Goal: Task Accomplishment & Management: Manage account settings

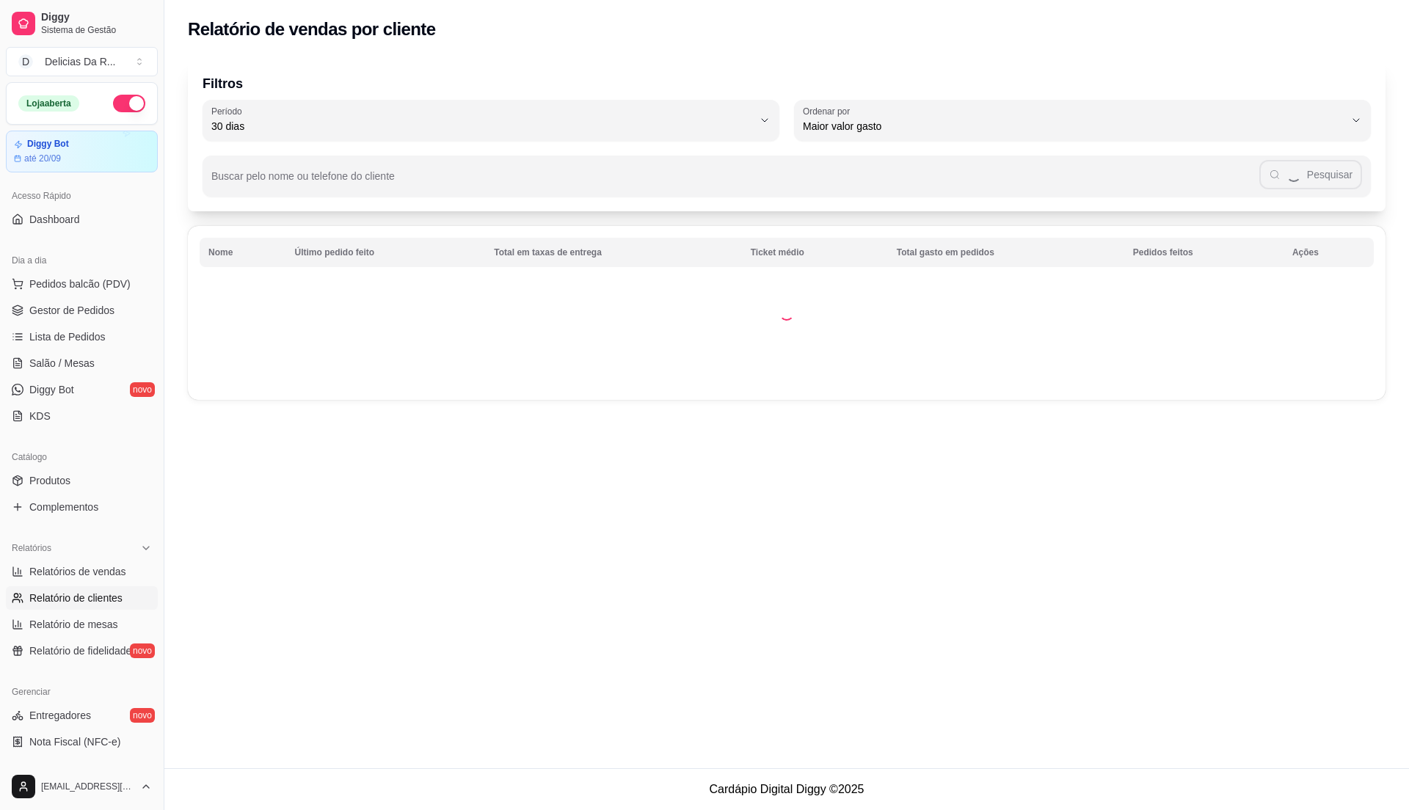
select select "30"
select select "HIGHEST_TOTAL_SPENT_WITH_ORDERS"
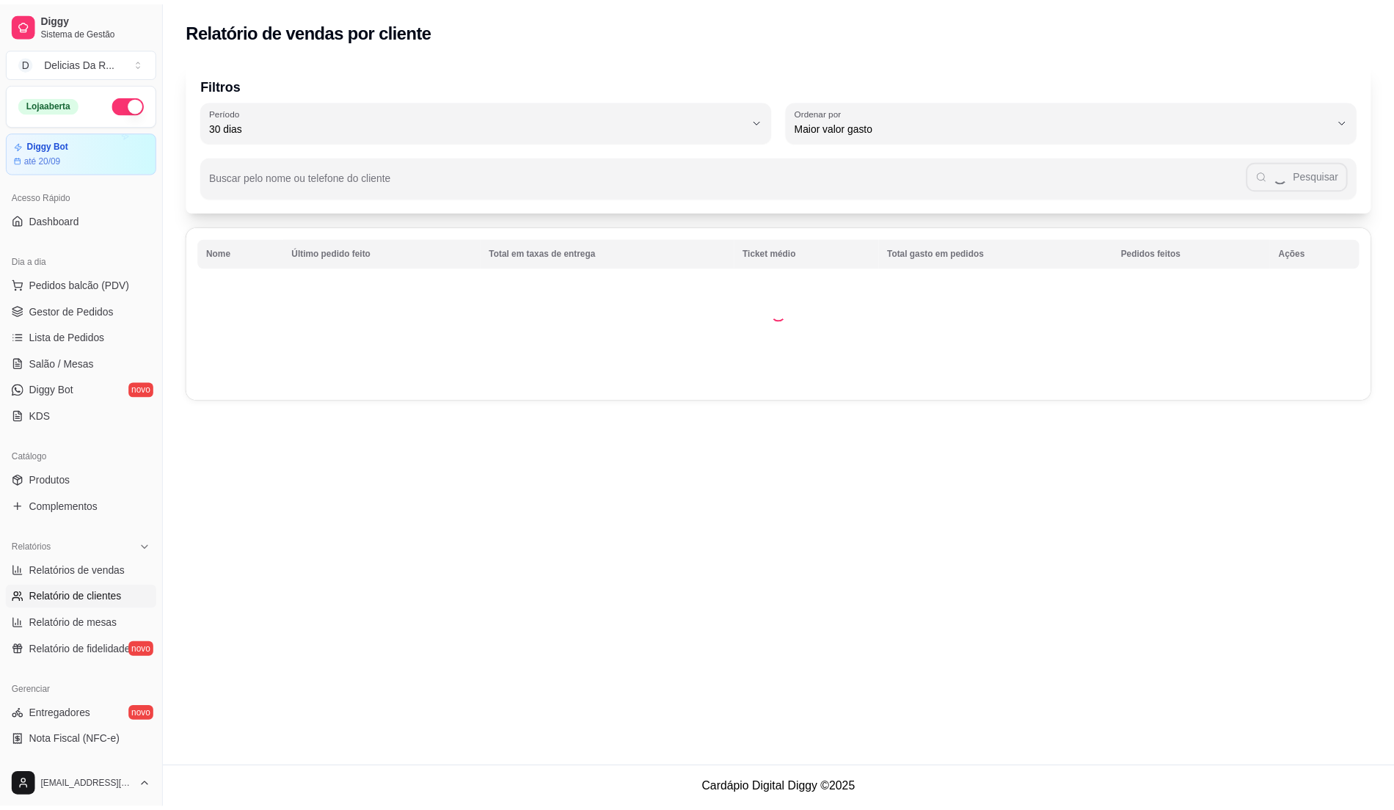
scroll to position [98, 0]
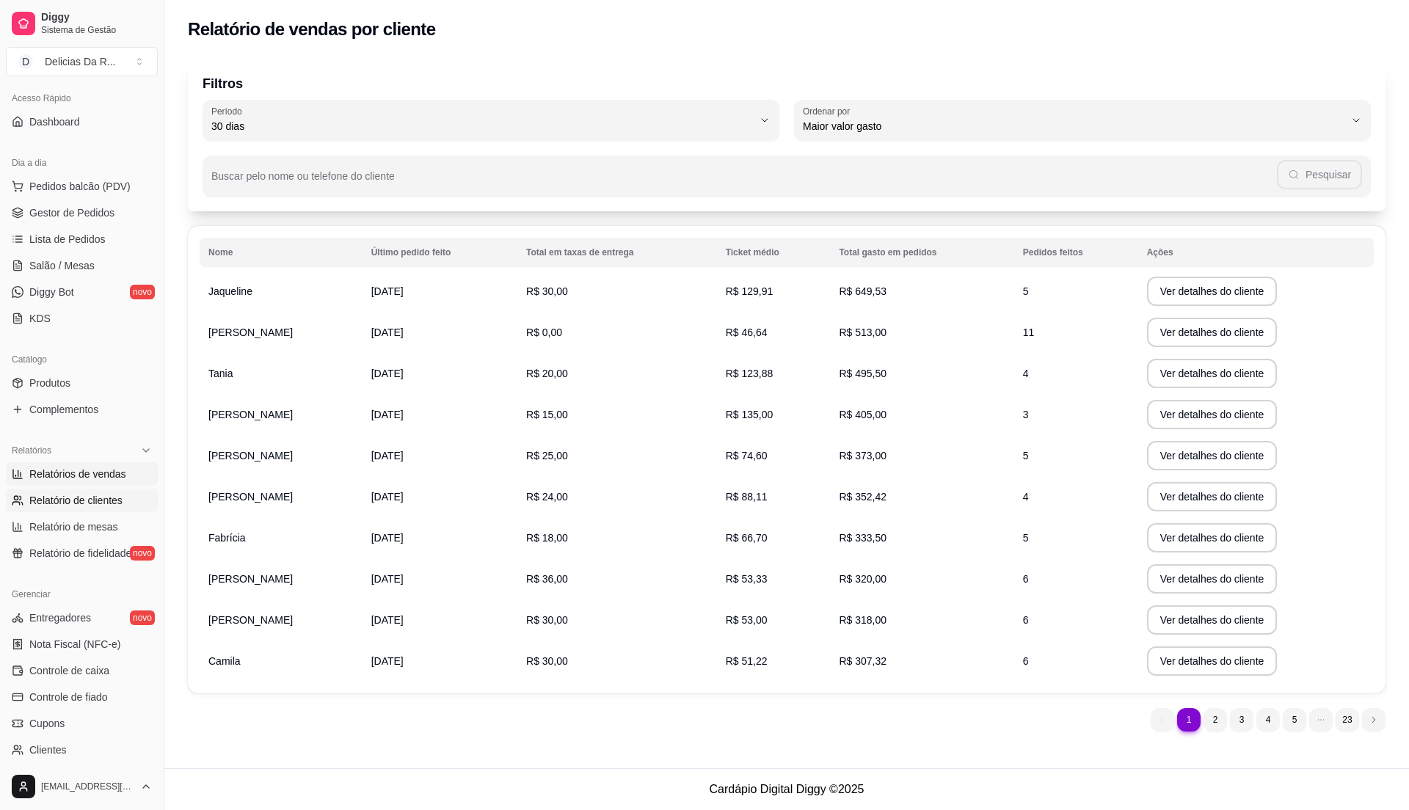
click at [106, 480] on span "Relatórios de vendas" at bounding box center [77, 474] width 97 height 15
select select "ALL"
select select "0"
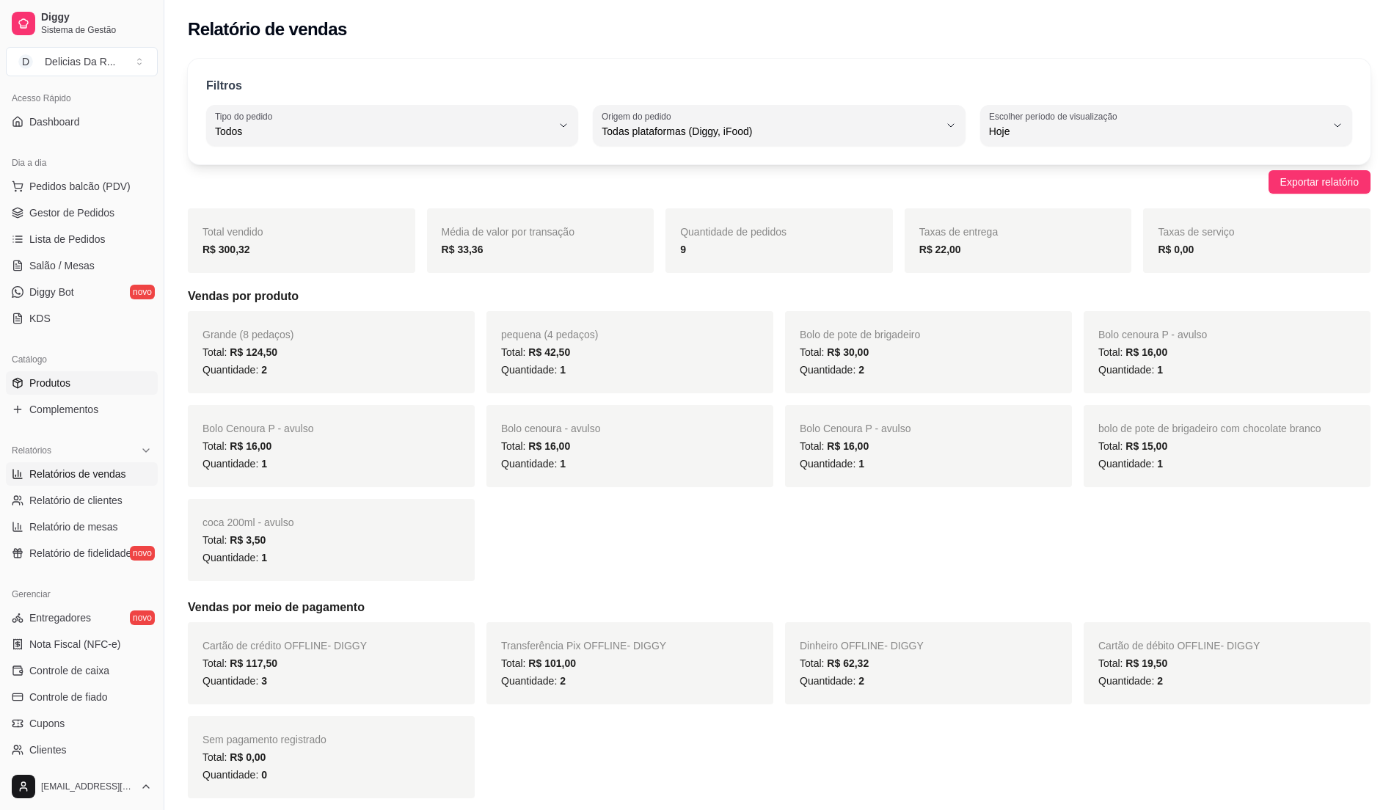
click at [88, 373] on link "Produtos" at bounding box center [82, 382] width 152 height 23
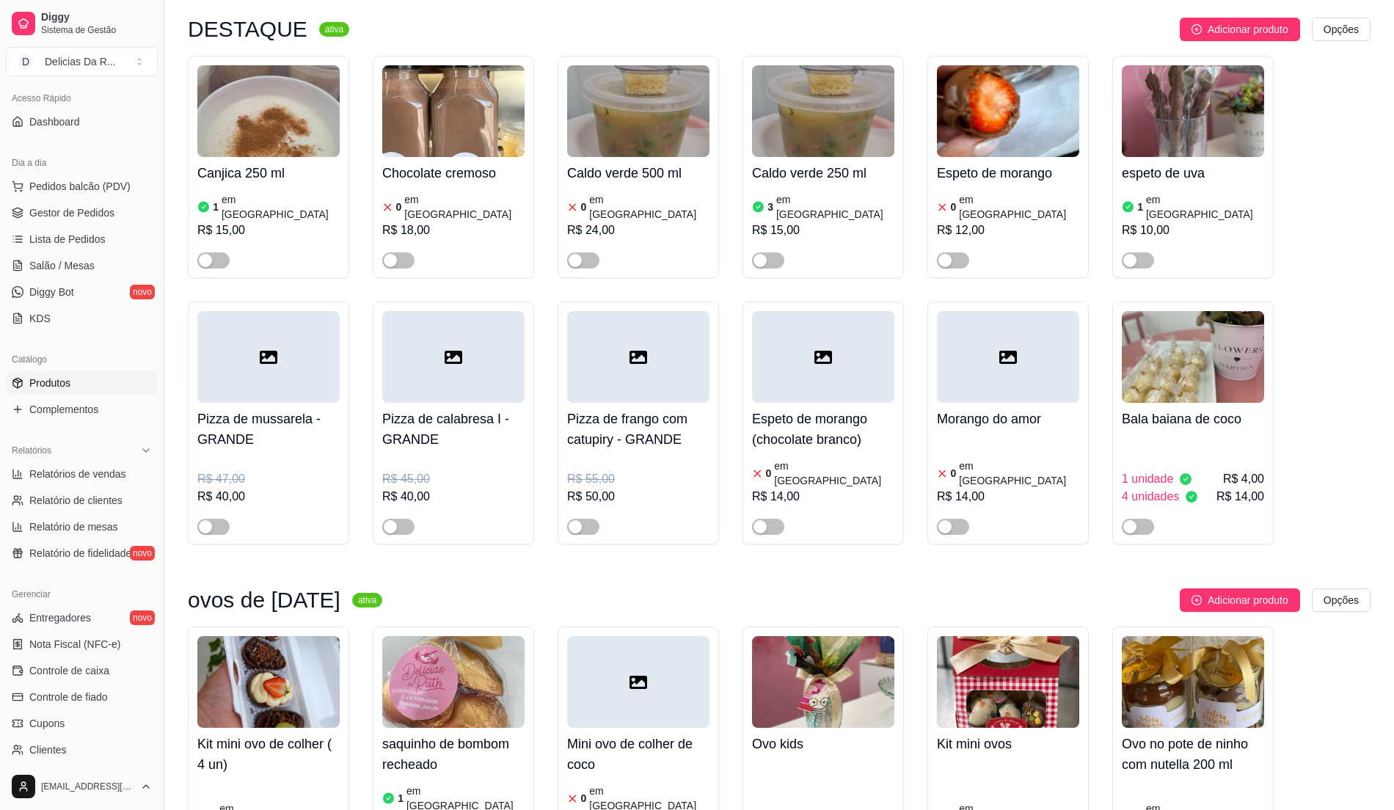
scroll to position [782, 0]
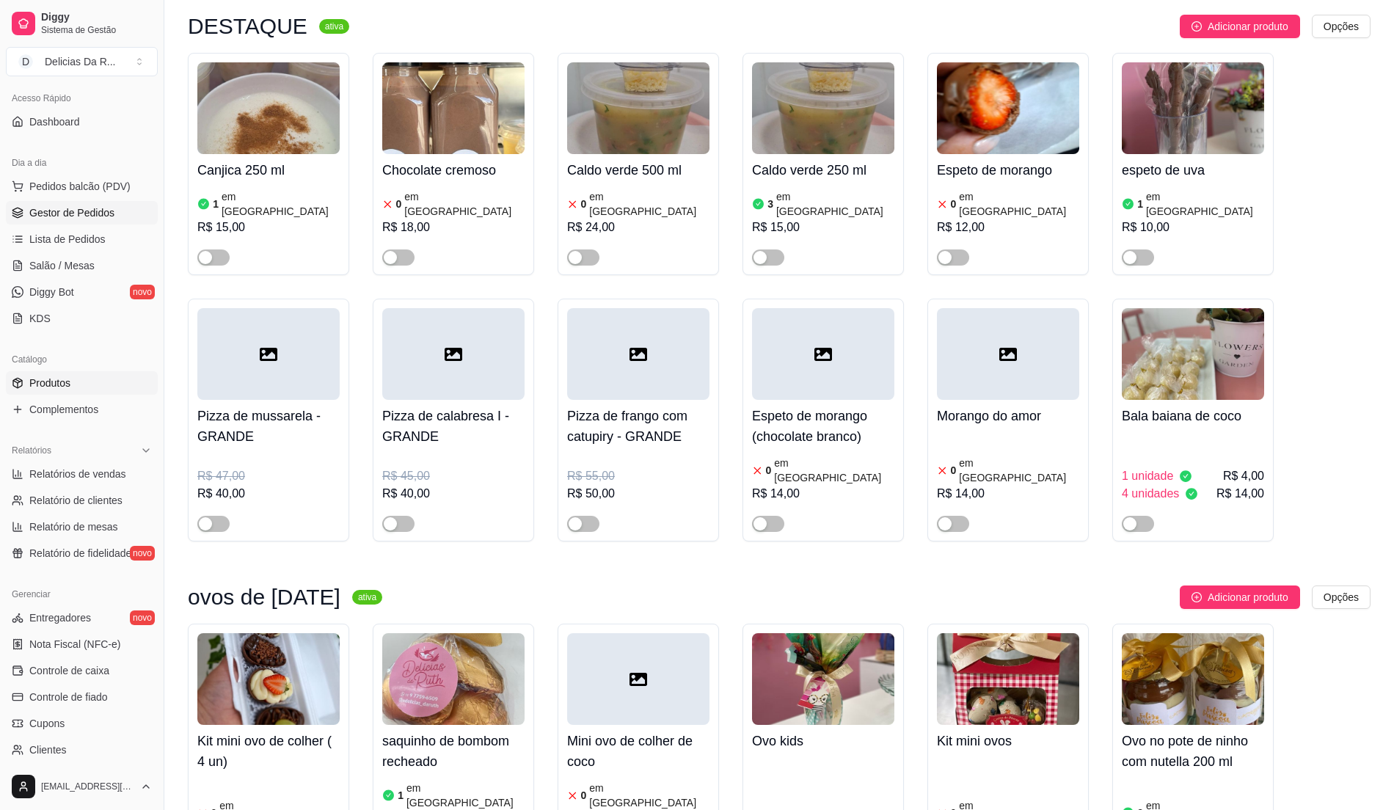
click at [62, 222] on link "Gestor de Pedidos" at bounding box center [82, 212] width 152 height 23
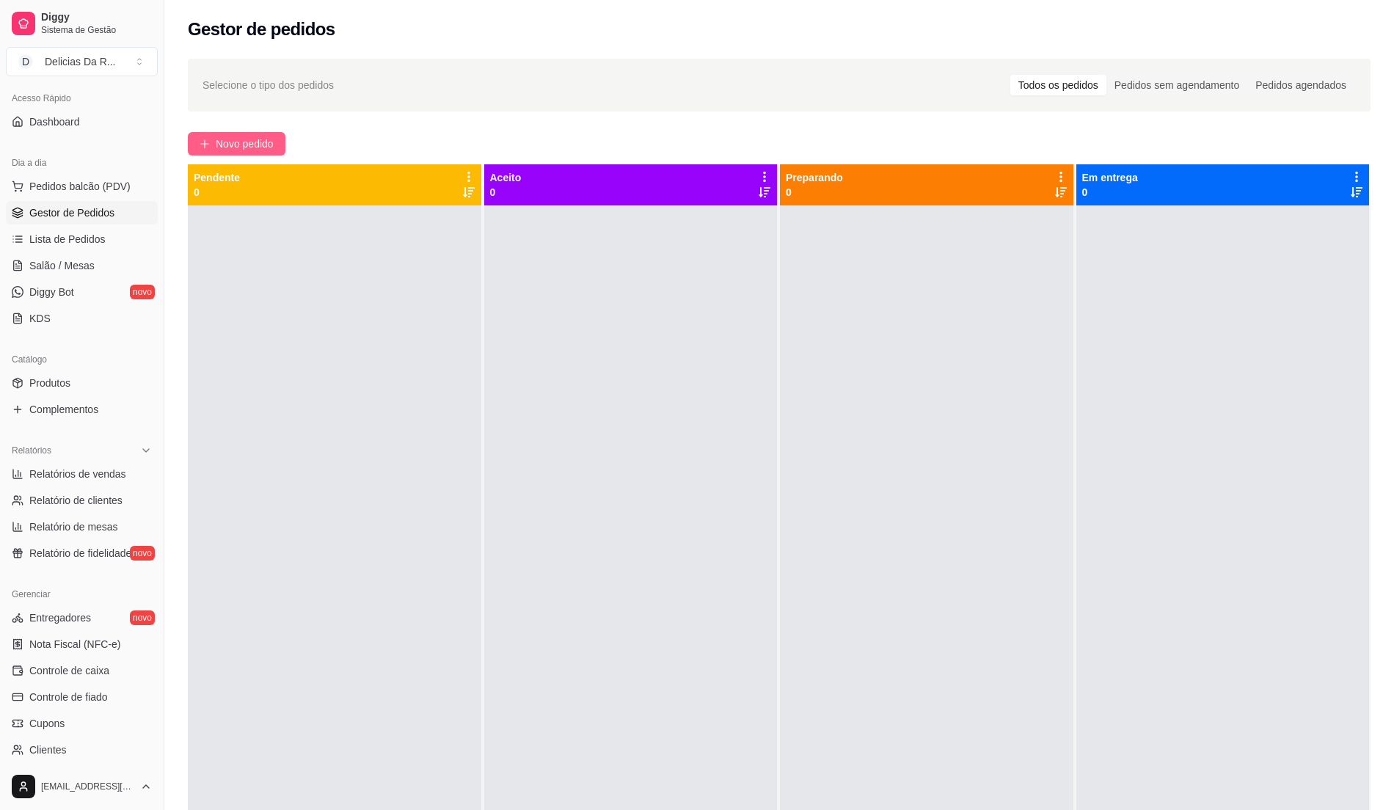
click at [241, 138] on span "Novo pedido" at bounding box center [245, 144] width 58 height 16
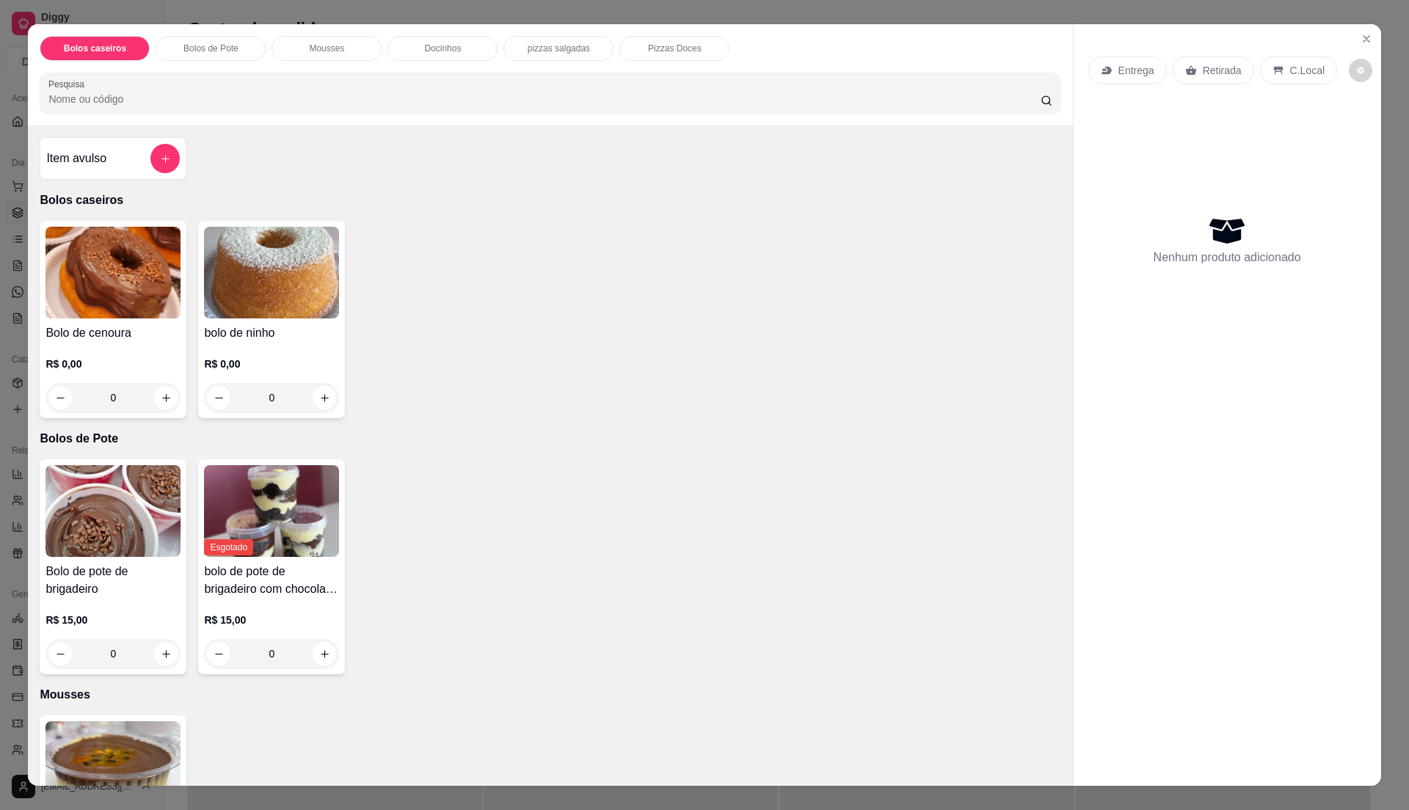
scroll to position [855, 0]
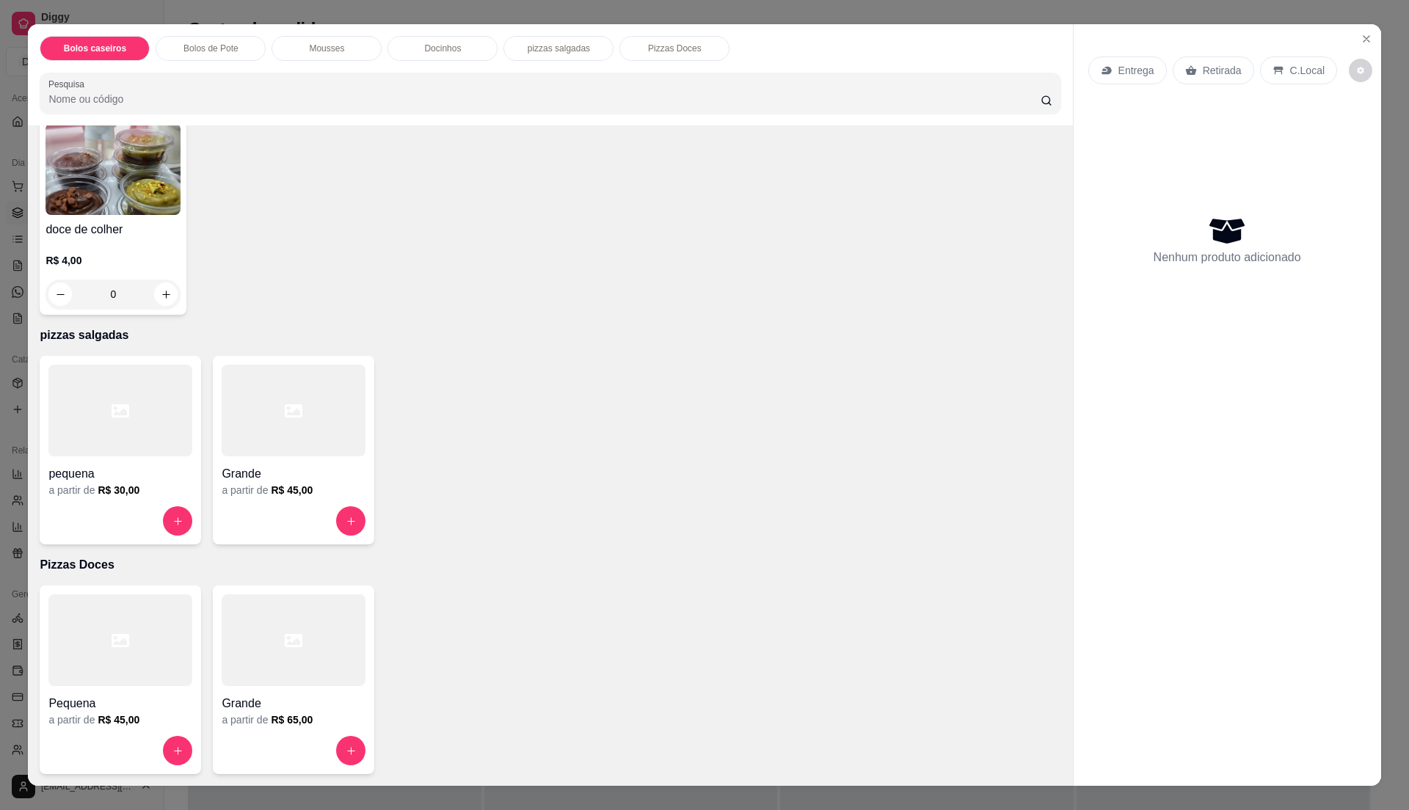
click at [271, 715] on h6 "R$ 65,00" at bounding box center [292, 719] width 42 height 15
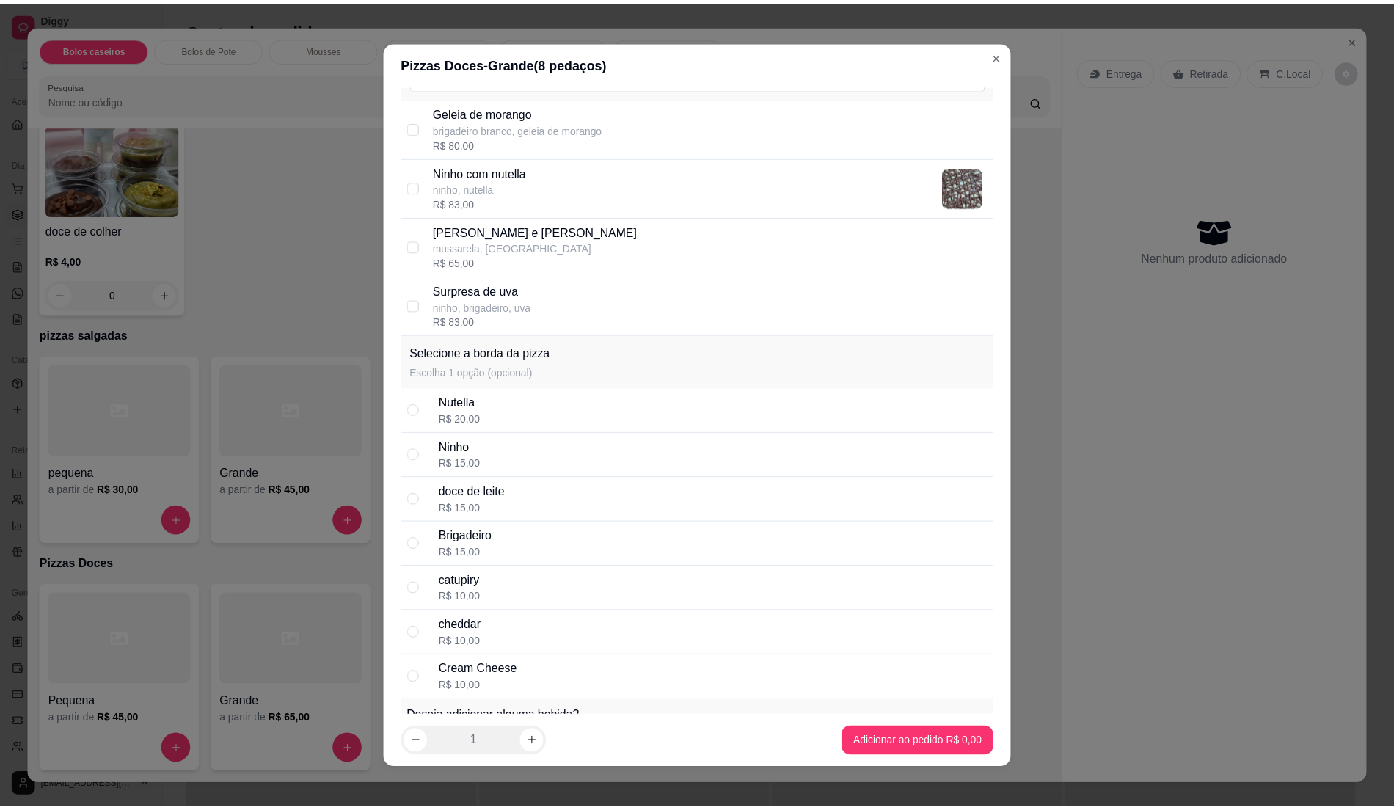
scroll to position [0, 0]
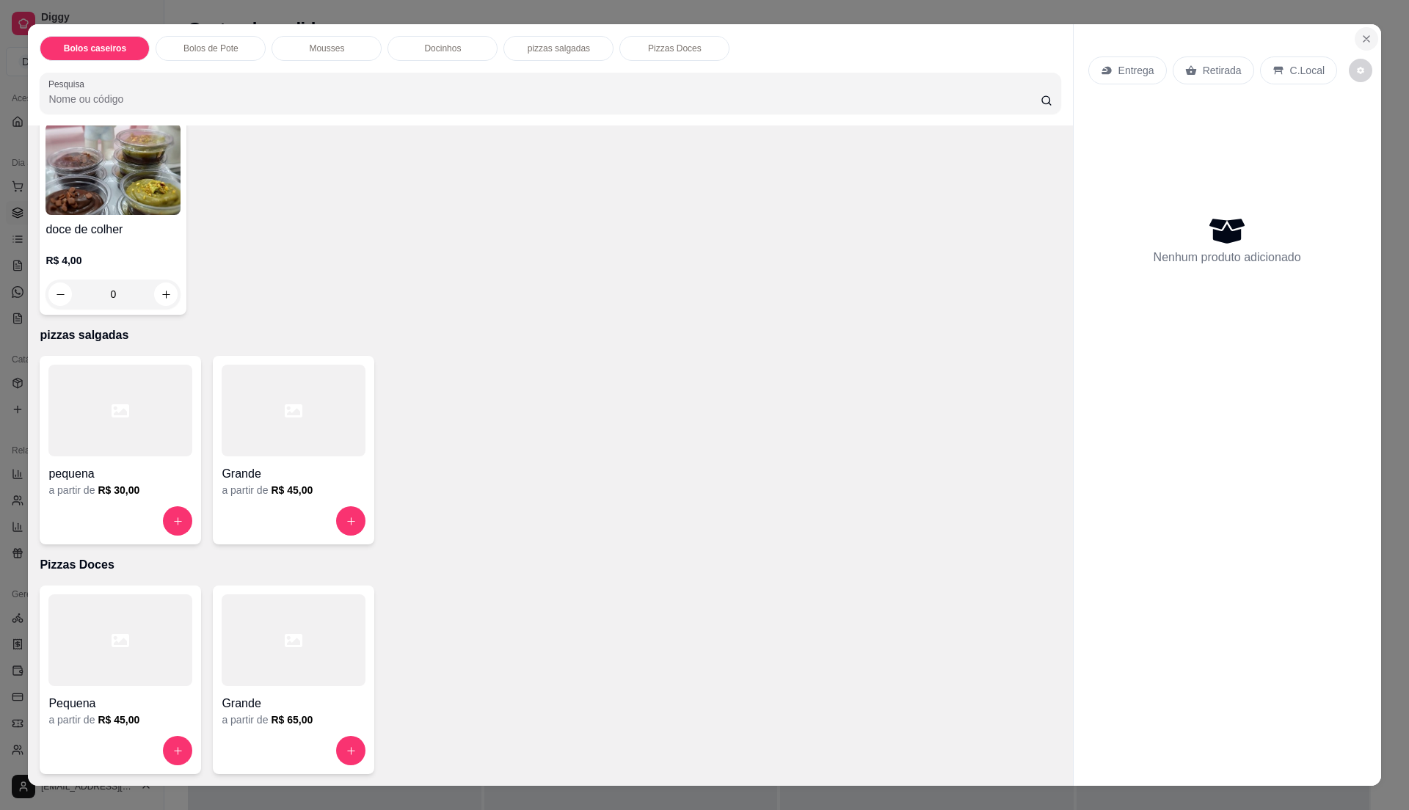
click at [1362, 40] on icon "Close" at bounding box center [1366, 39] width 12 height 12
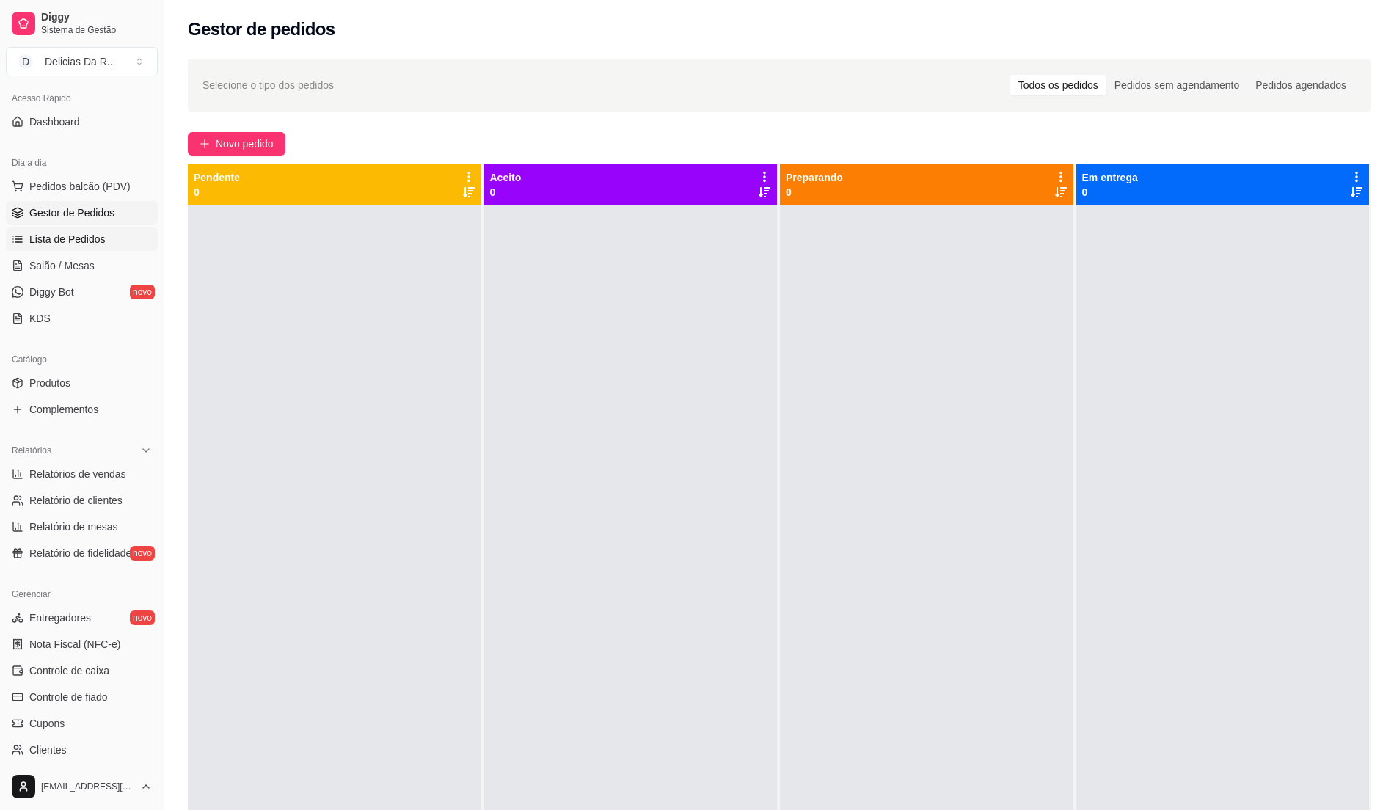
click at [44, 233] on span "Lista de Pedidos" at bounding box center [67, 239] width 76 height 15
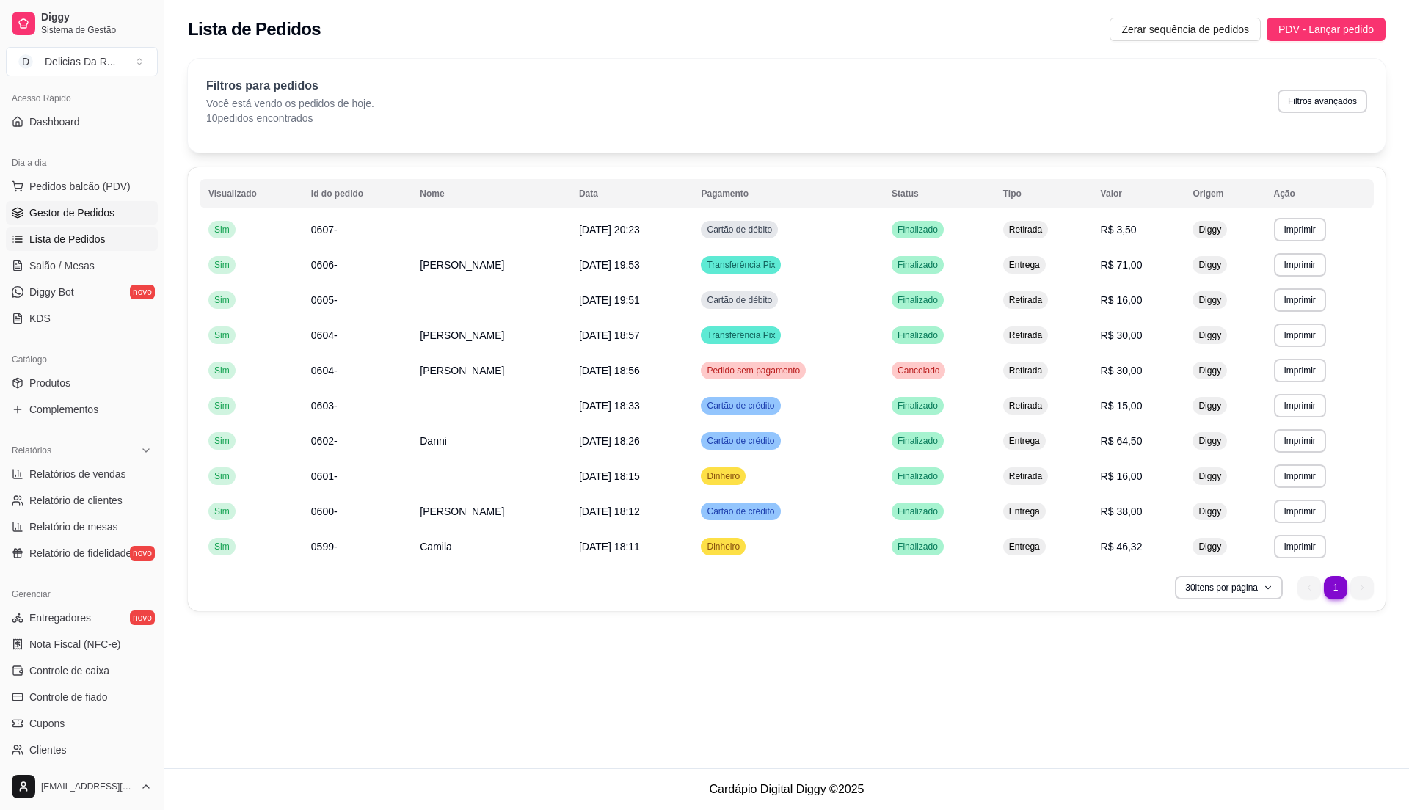
click at [54, 203] on link "Gestor de Pedidos" at bounding box center [82, 212] width 152 height 23
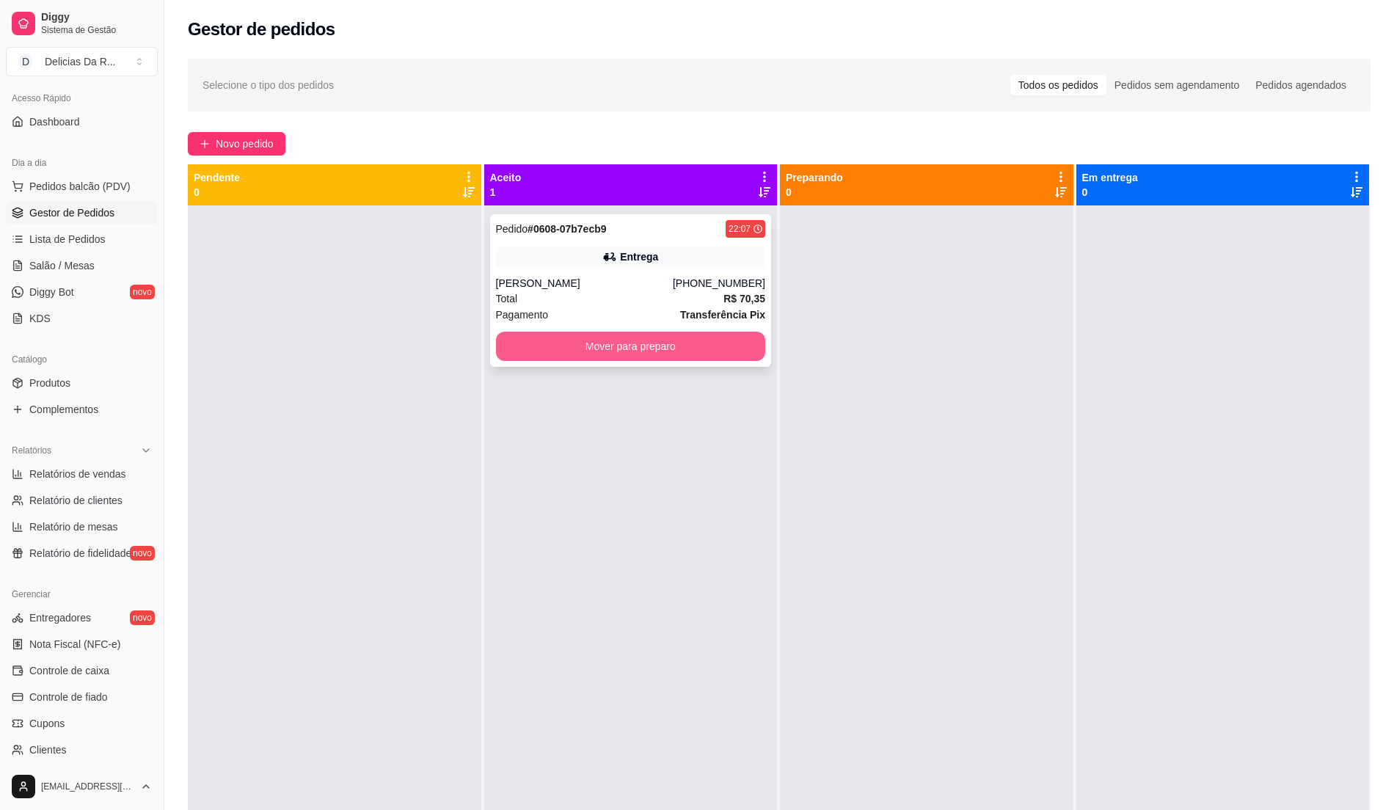
click at [687, 346] on button "Mover para preparo" at bounding box center [631, 346] width 270 height 29
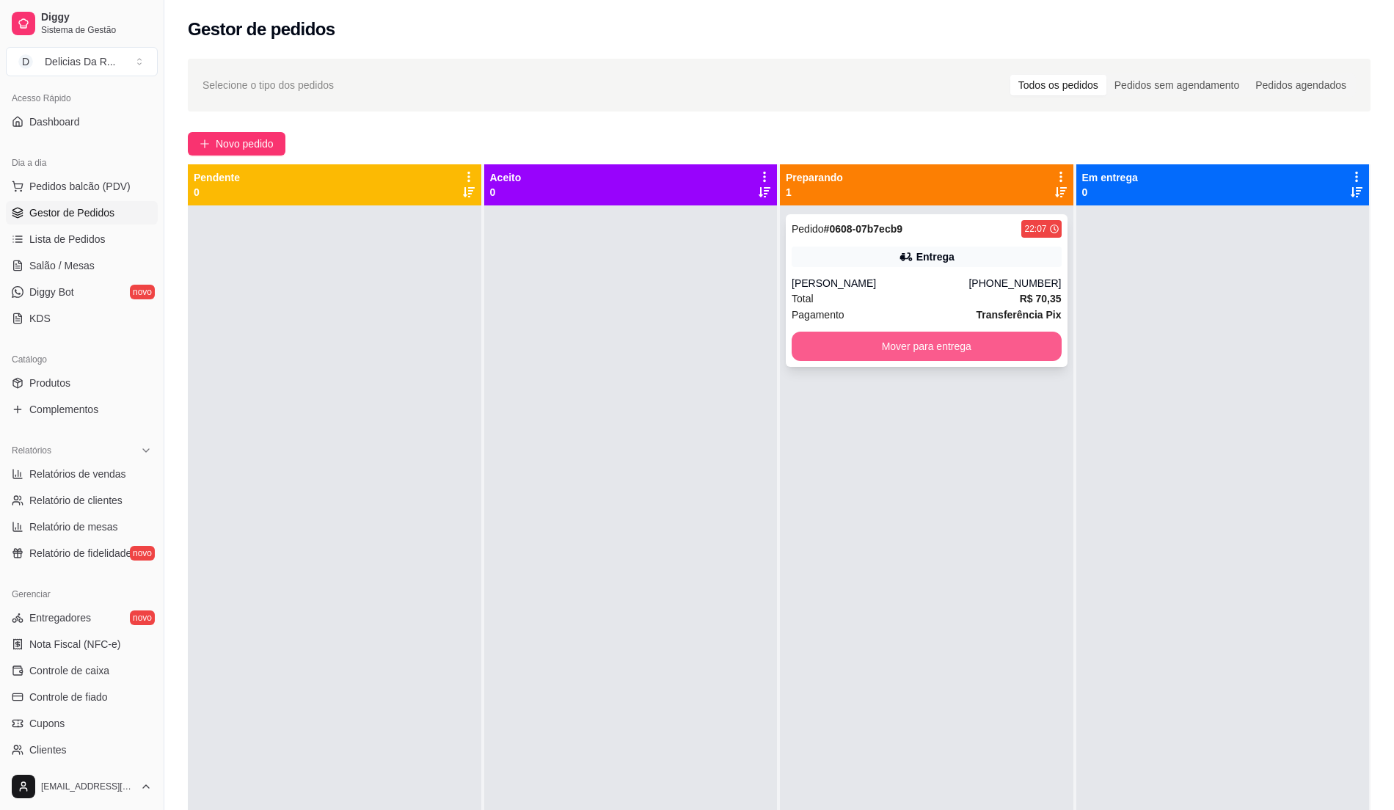
click at [794, 348] on button "Mover para entrega" at bounding box center [927, 346] width 270 height 29
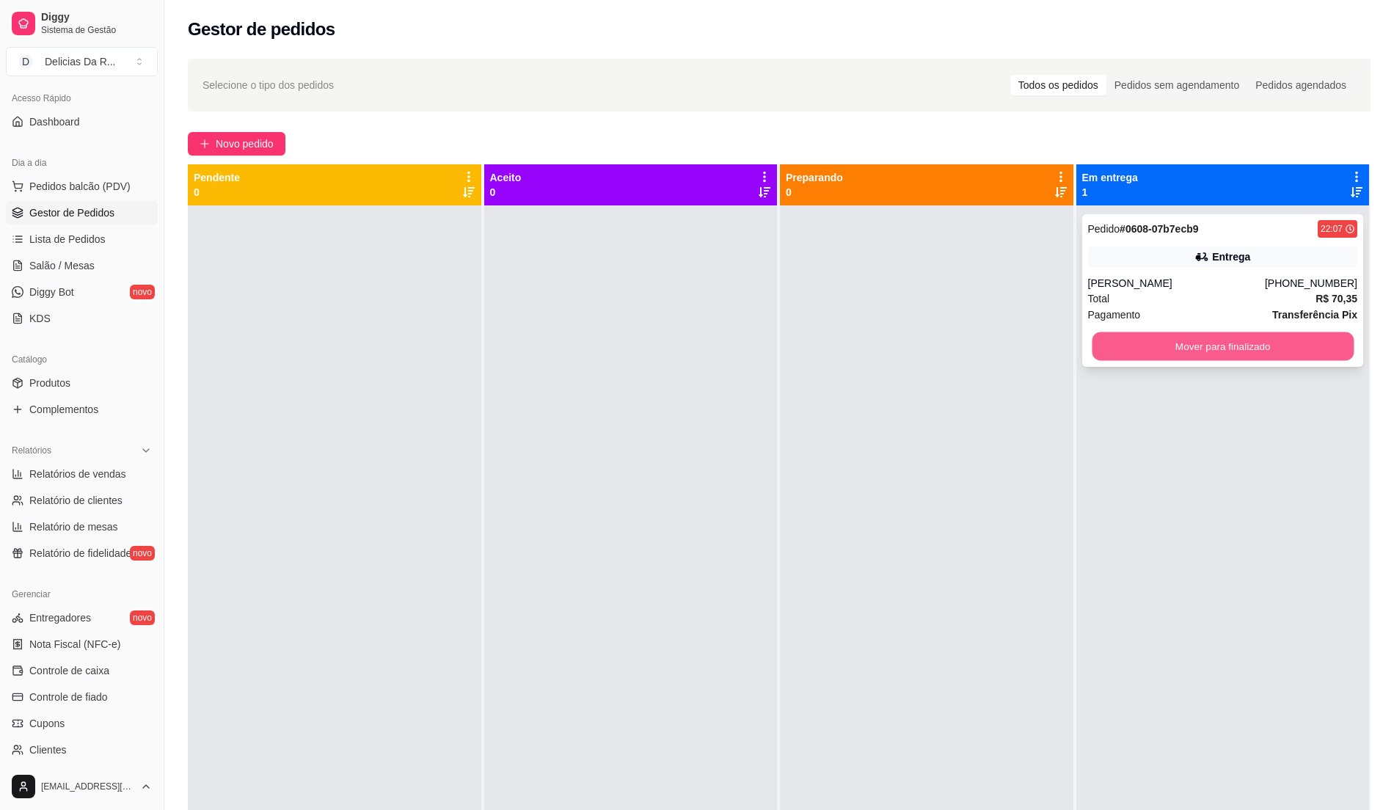
click at [1263, 345] on button "Mover para finalizado" at bounding box center [1222, 346] width 261 height 29
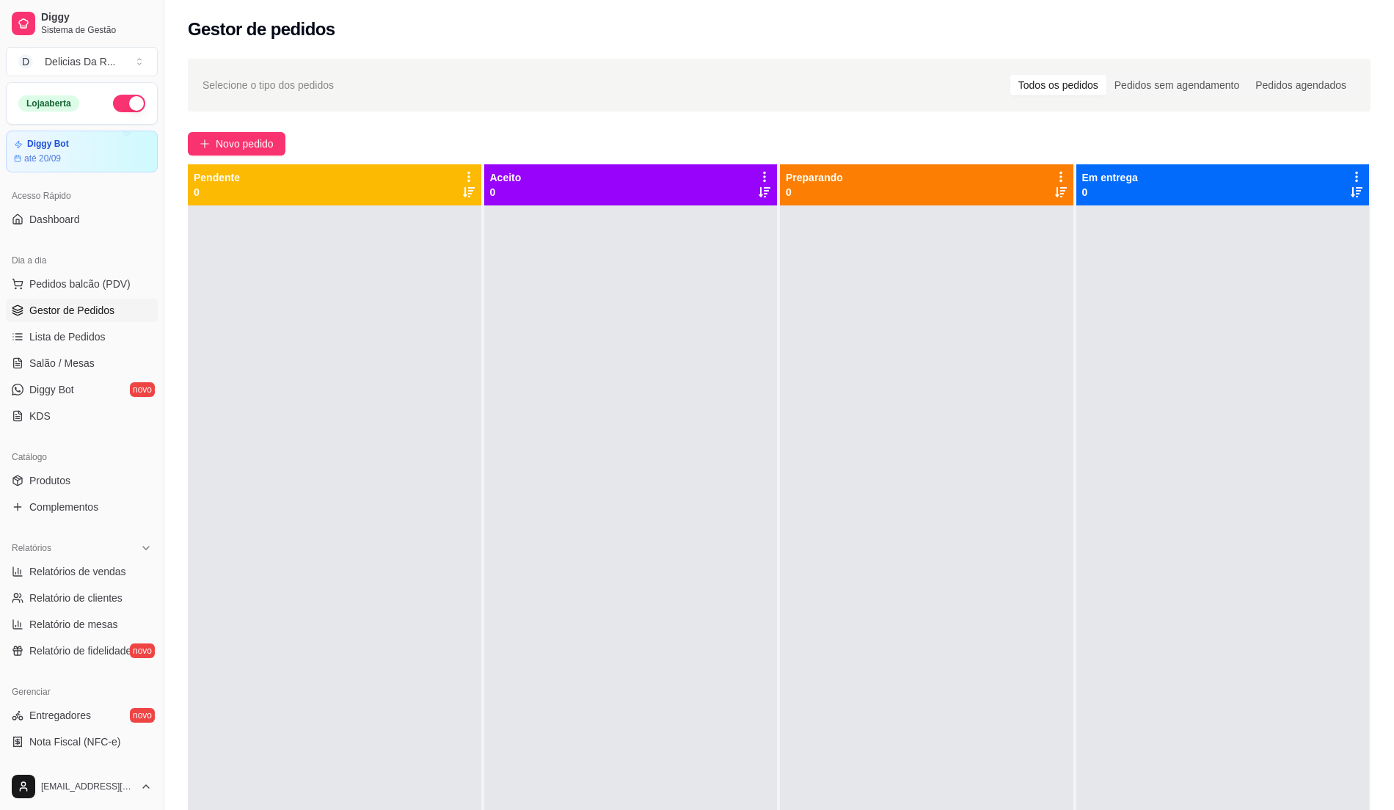
click at [113, 104] on button "button" at bounding box center [129, 104] width 32 height 18
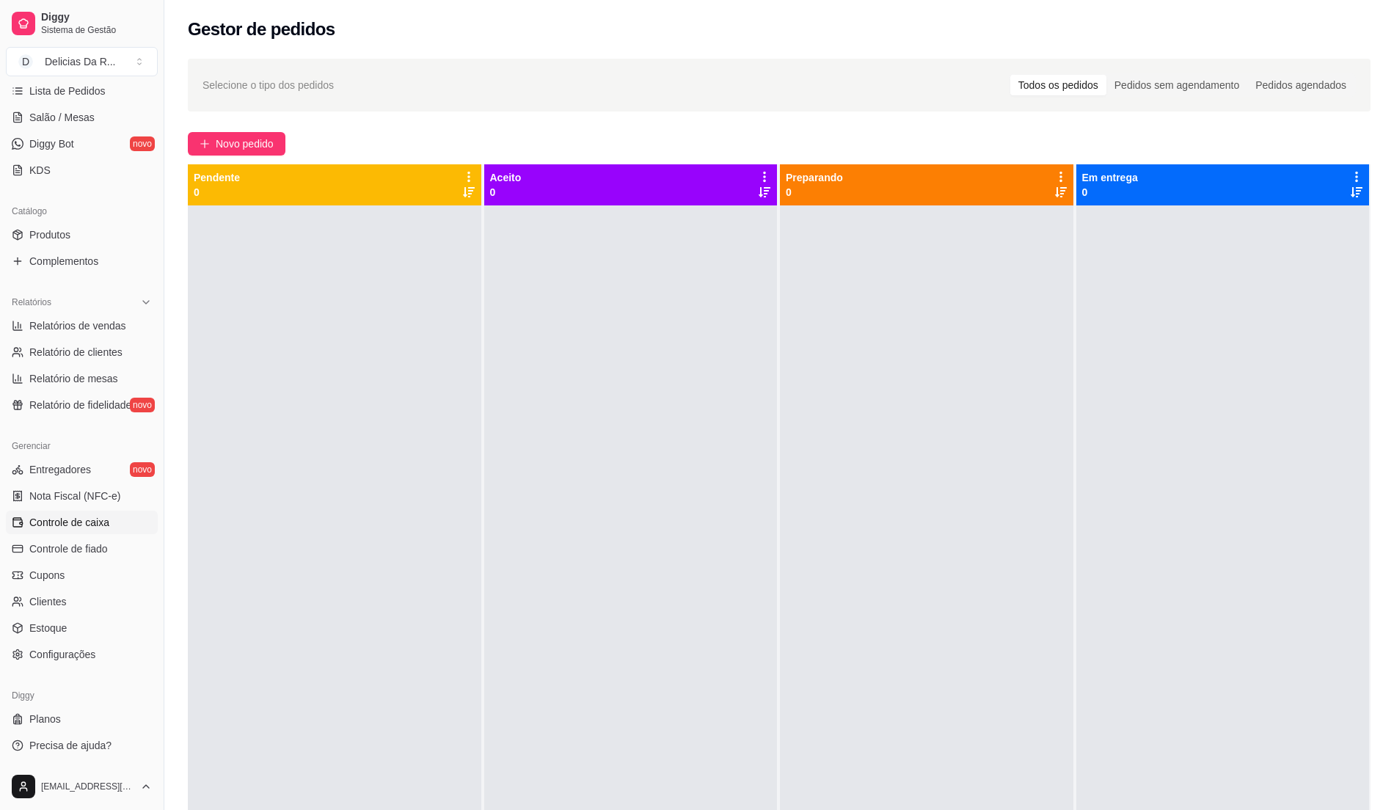
click at [91, 527] on span "Controle de caixa" at bounding box center [69, 522] width 80 height 15
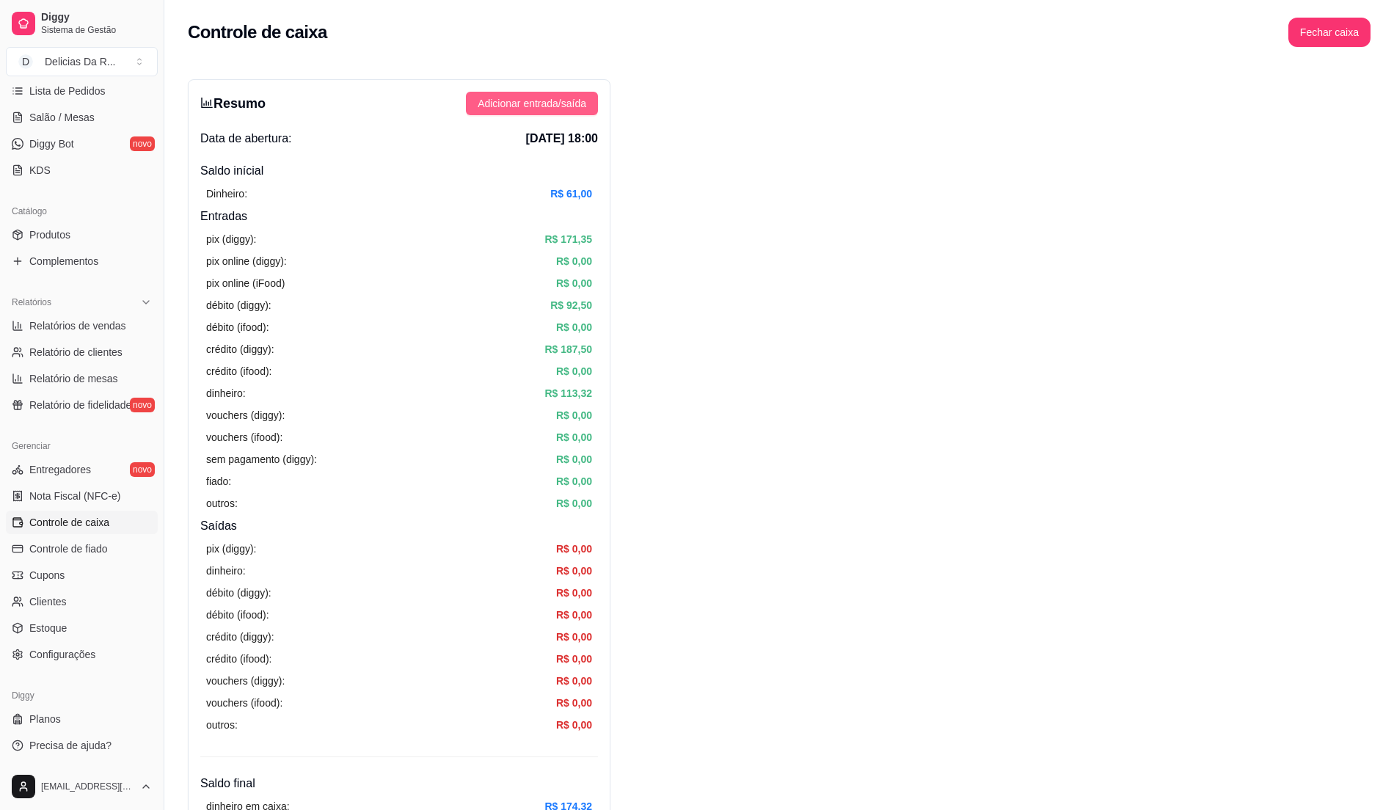
click at [515, 92] on button "Adicionar entrada/saída" at bounding box center [532, 103] width 132 height 23
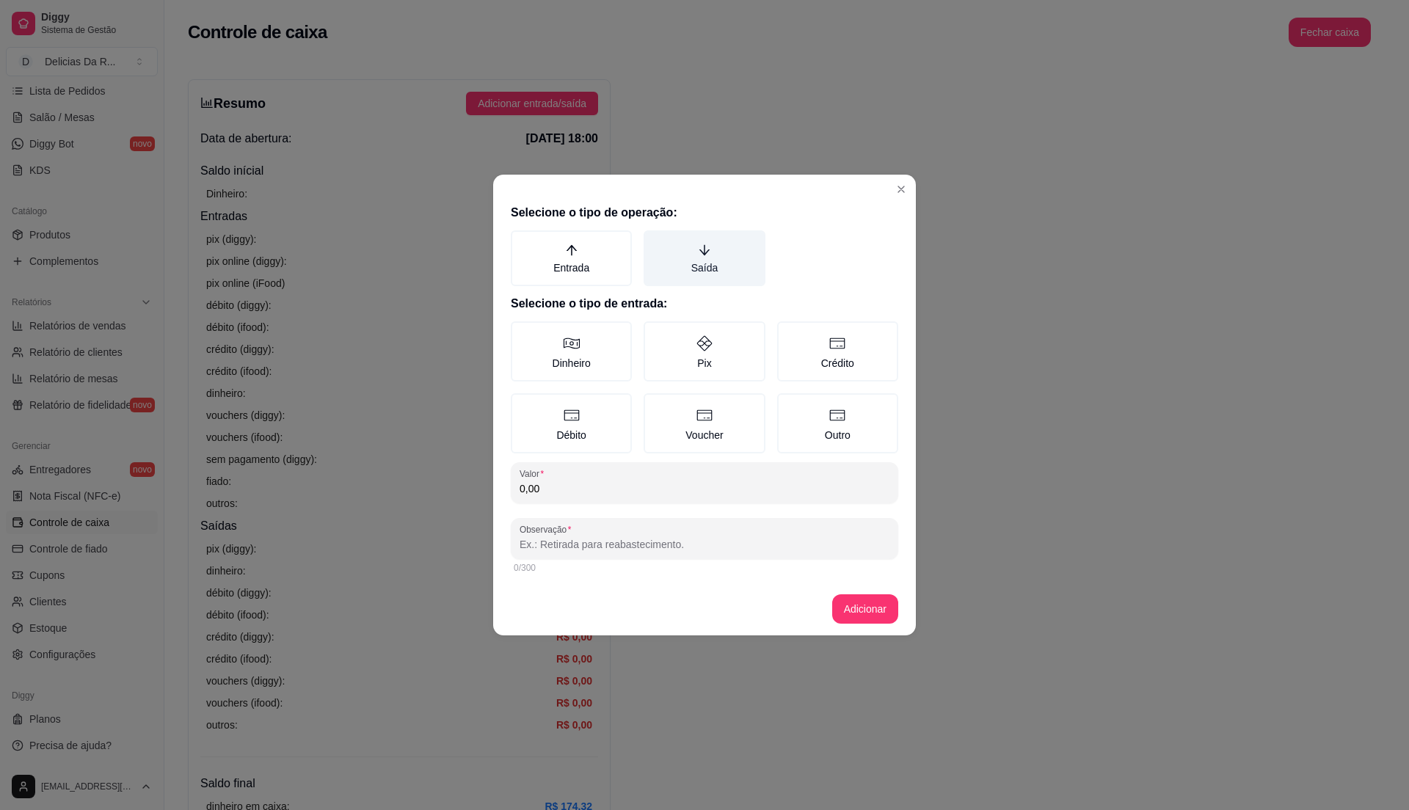
click at [708, 251] on icon "arrow-down" at bounding box center [704, 250] width 10 height 10
click at [654, 241] on button "Saída" at bounding box center [649, 236] width 12 height 12
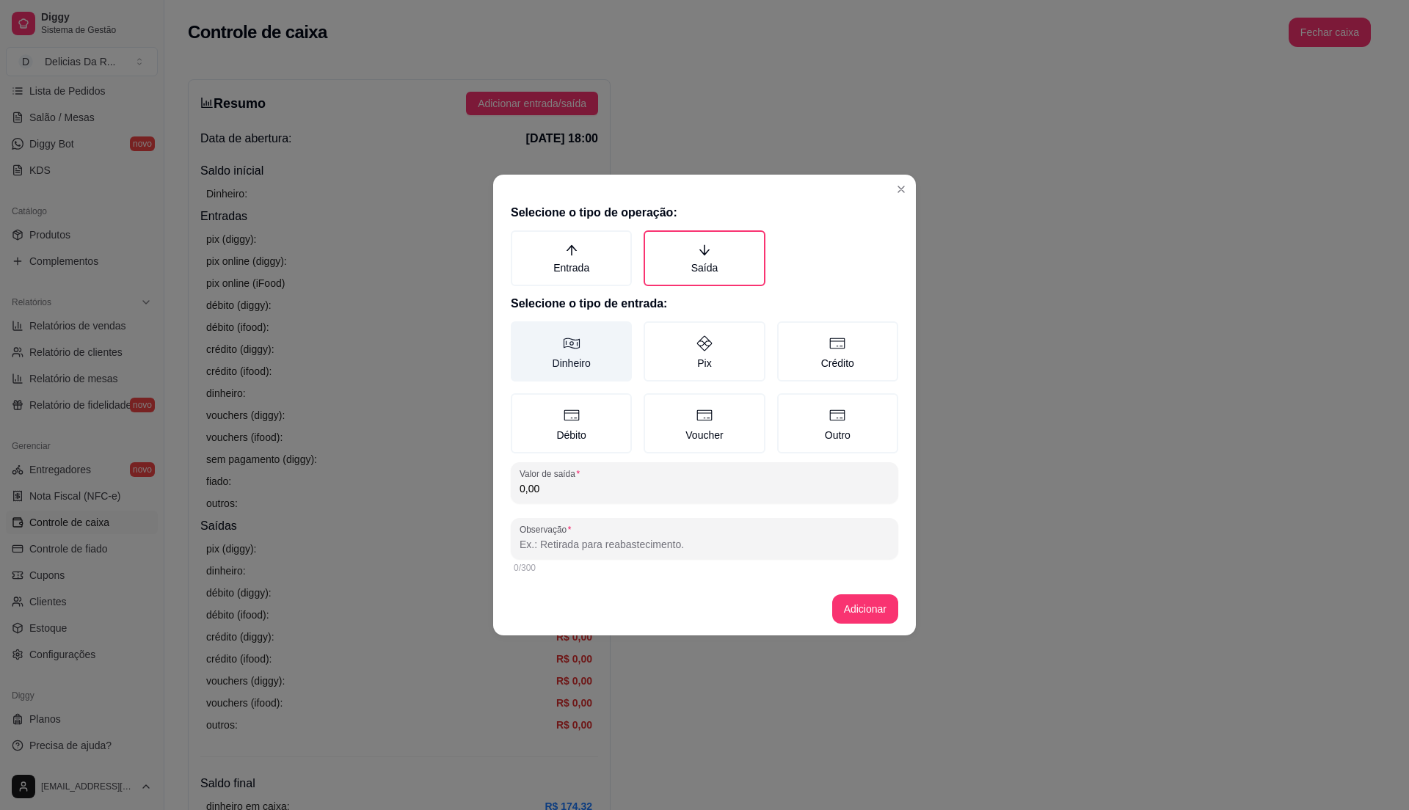
click at [594, 351] on label "Dinheiro" at bounding box center [571, 351] width 121 height 60
click at [522, 332] on button "Dinheiro" at bounding box center [516, 327] width 12 height 12
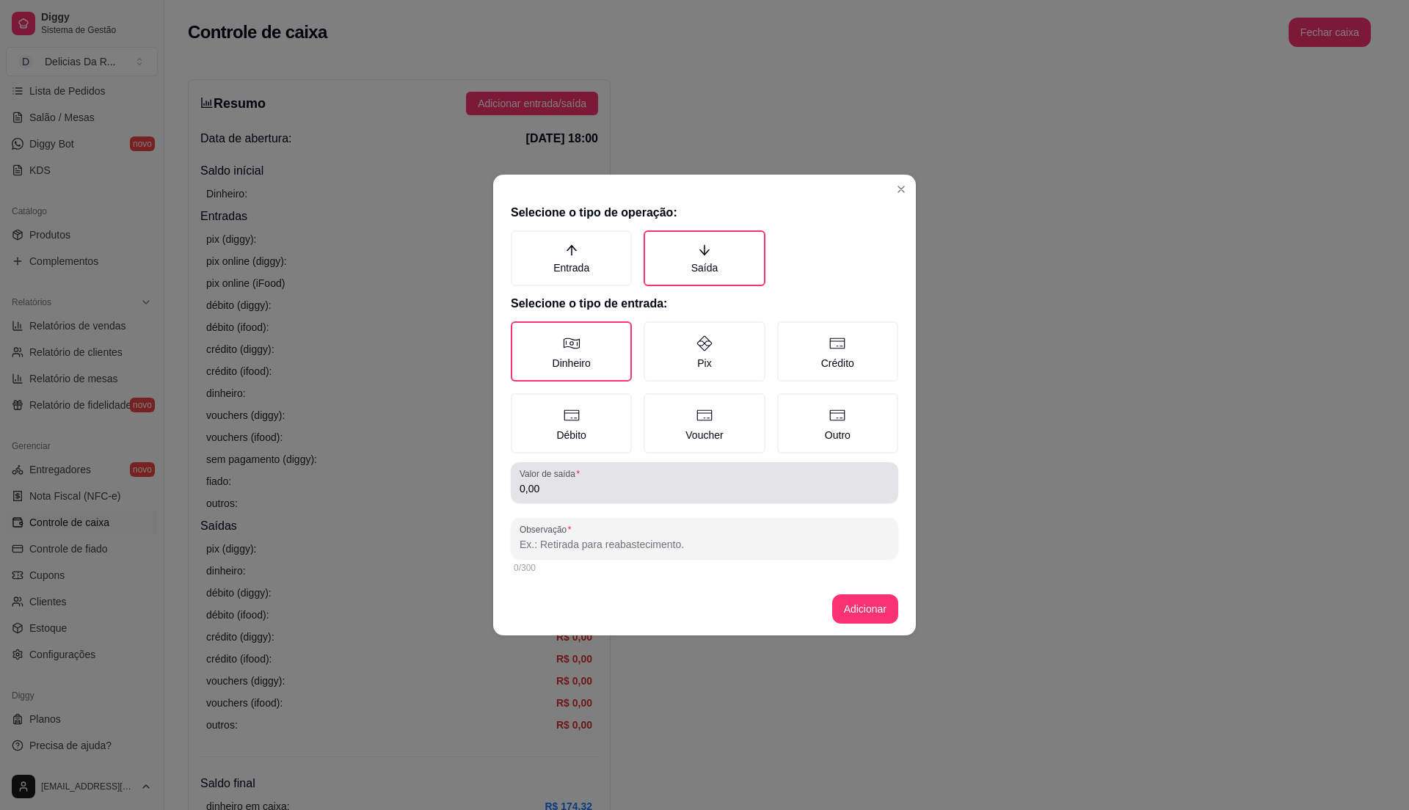
click at [584, 491] on input "0,00" at bounding box center [704, 488] width 370 height 15
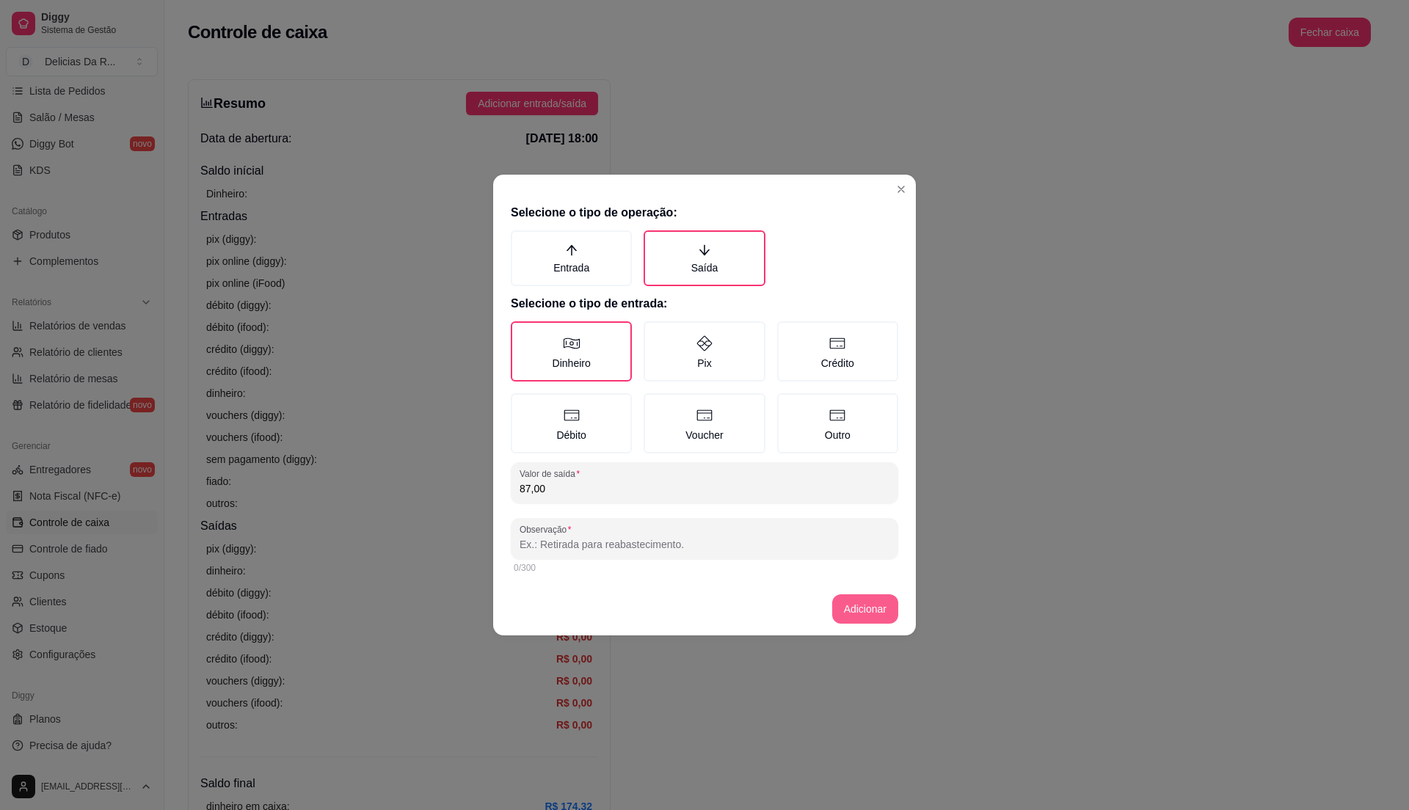
type input "87,00"
click at [869, 610] on button "Adicionar" at bounding box center [865, 609] width 65 height 29
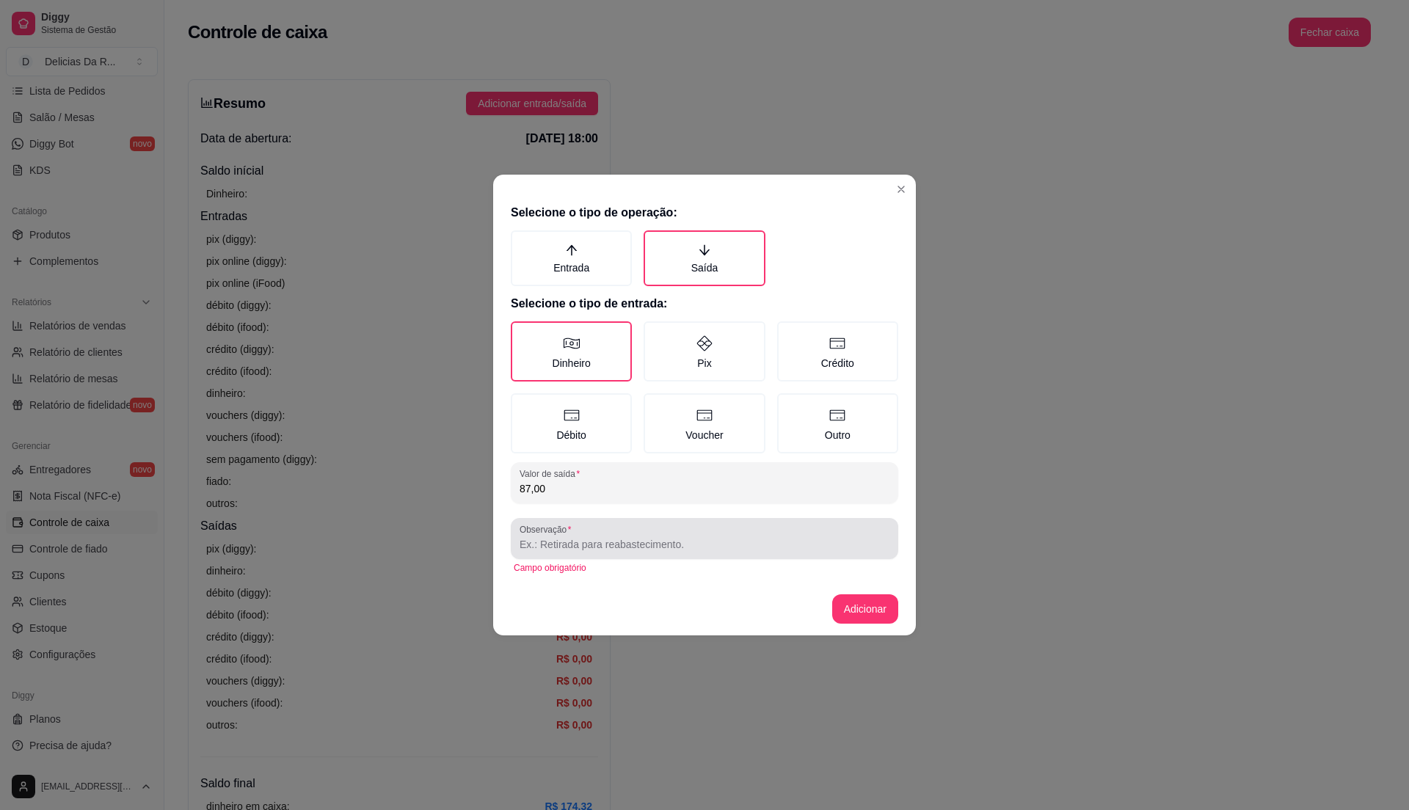
click at [620, 533] on div at bounding box center [704, 538] width 370 height 29
type input "Entrega"
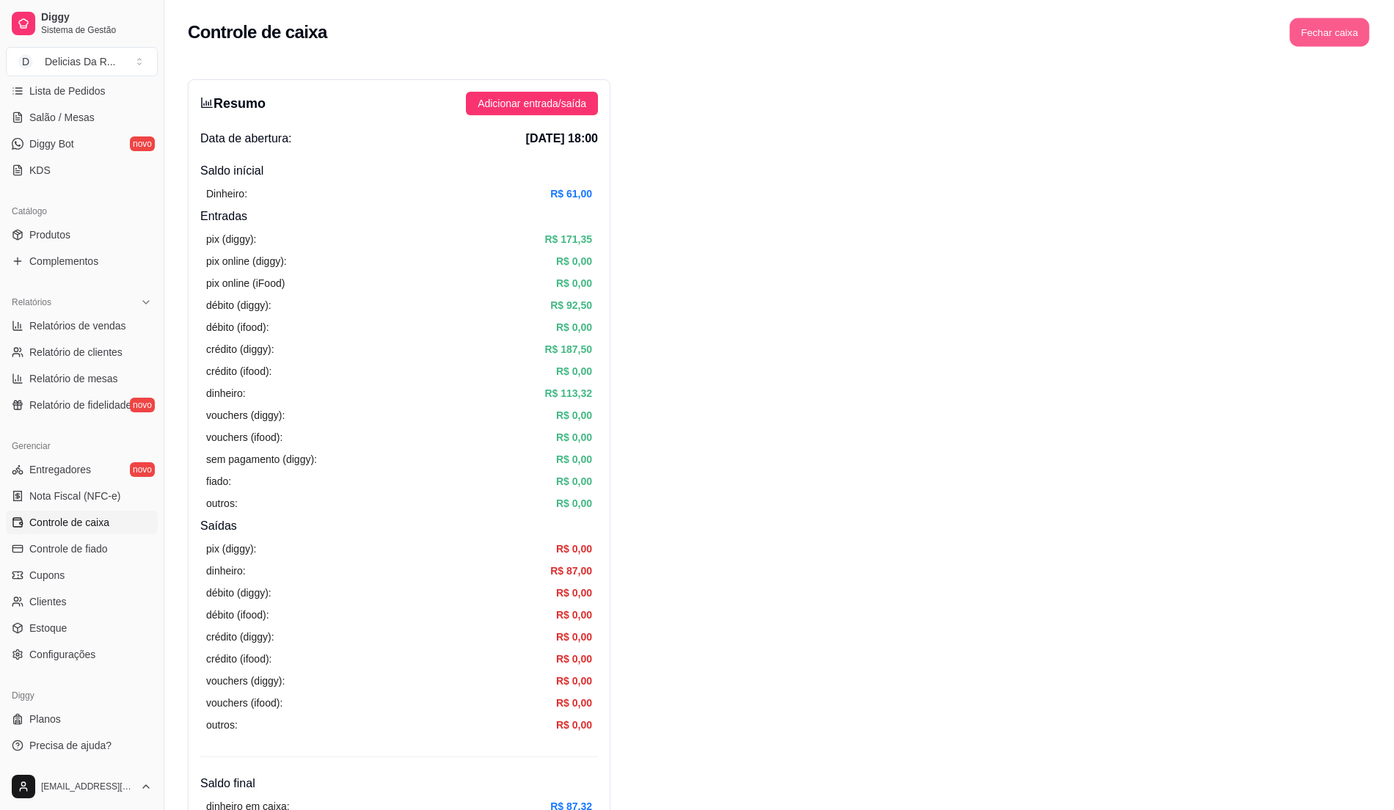
click at [1326, 34] on button "Fechar caixa" at bounding box center [1330, 32] width 80 height 29
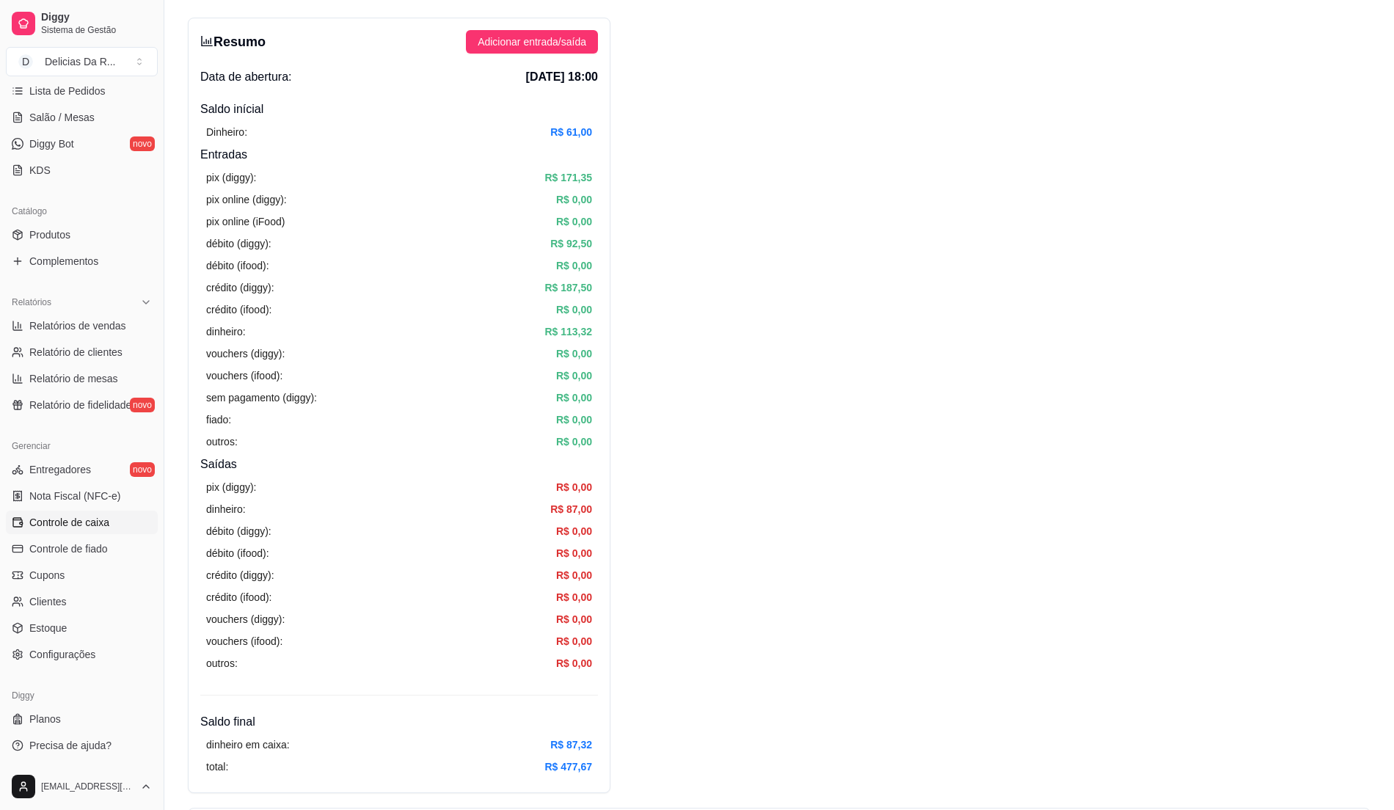
scroll to position [98, 0]
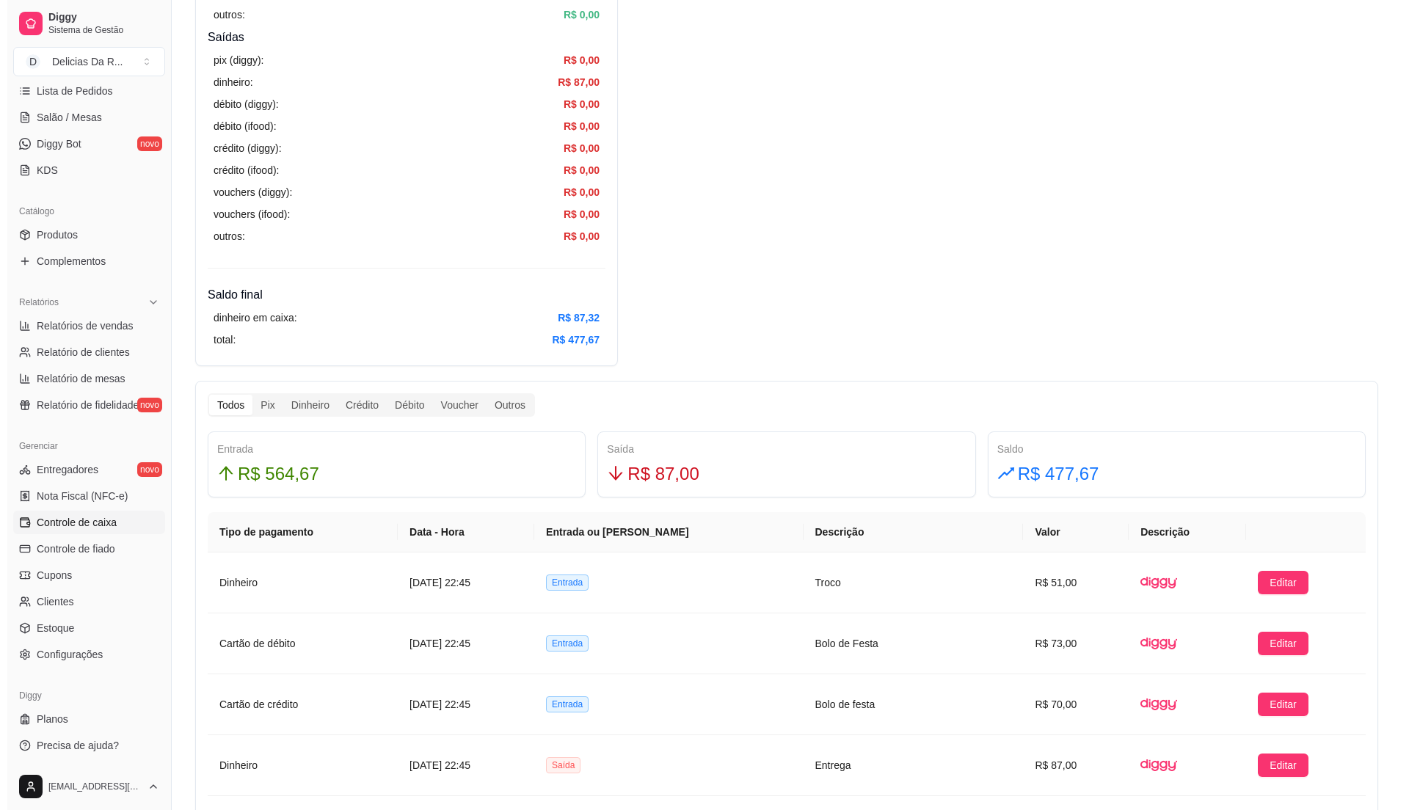
scroll to position [0, 0]
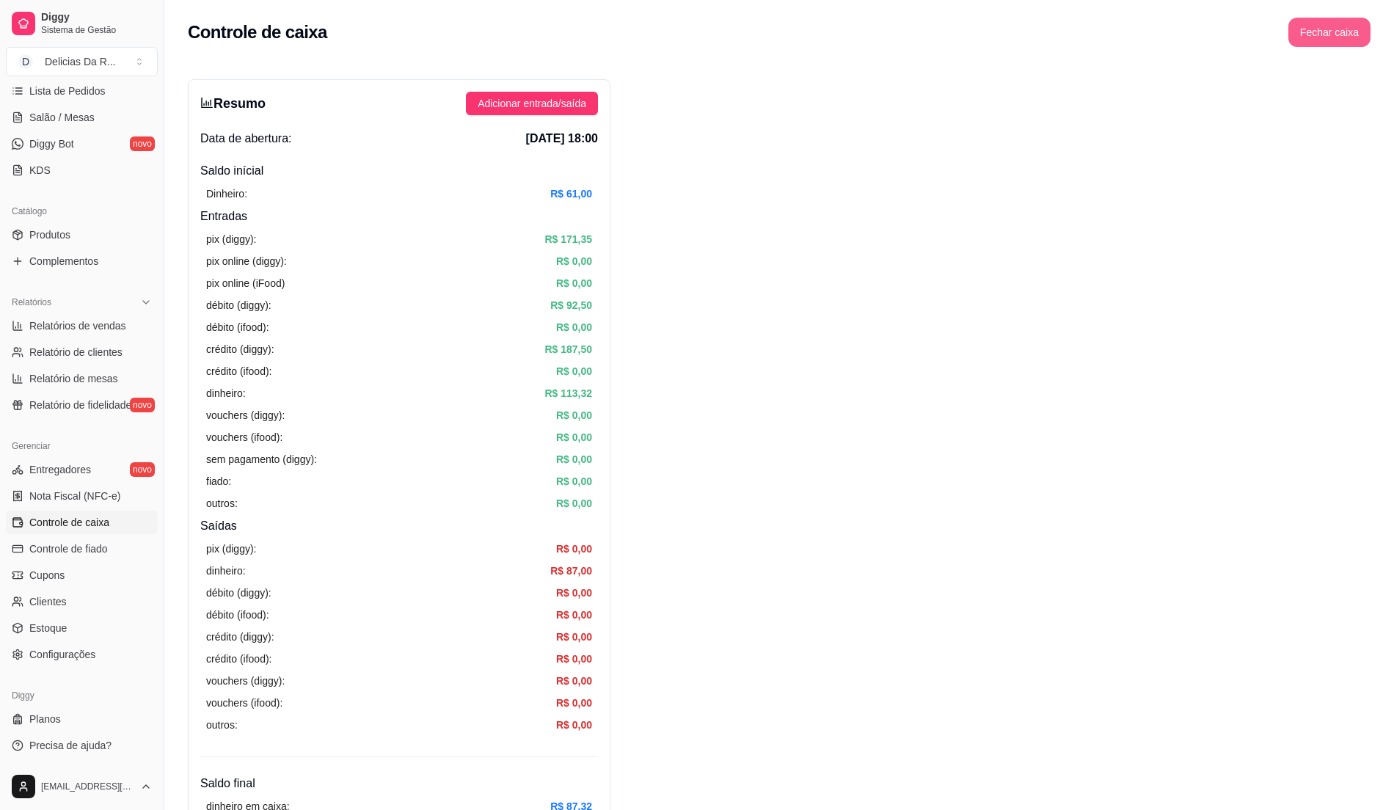
click at [1340, 35] on button "Fechar caixa" at bounding box center [1329, 32] width 82 height 29
click at [1369, 123] on span "Sim" at bounding box center [1371, 131] width 18 height 16
